Goal: Information Seeking & Learning: Learn about a topic

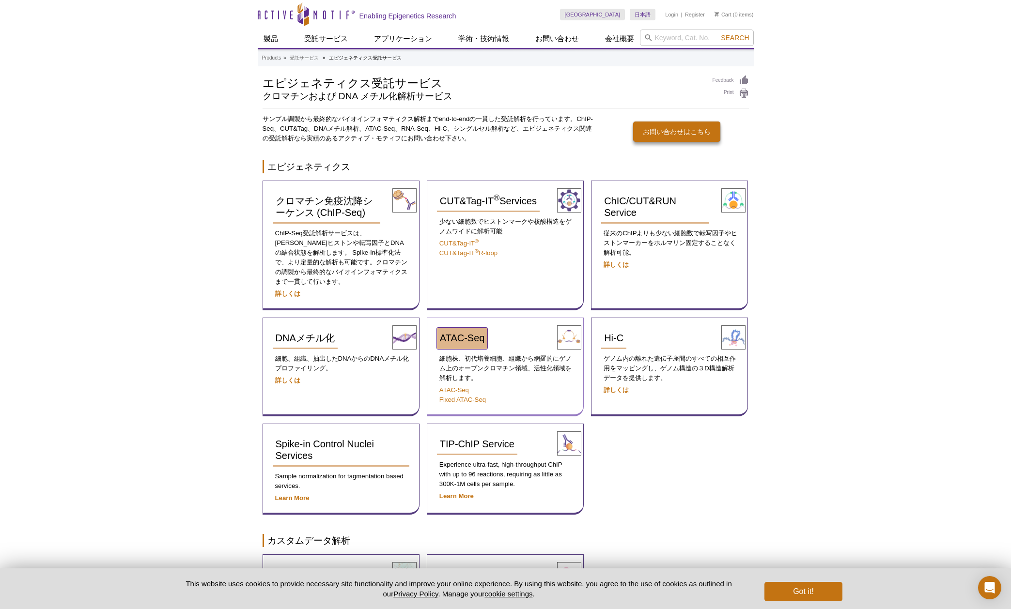
click at [447, 333] on span "ATAC-Seq" at bounding box center [462, 338] width 45 height 11
